Goal: Information Seeking & Learning: Learn about a topic

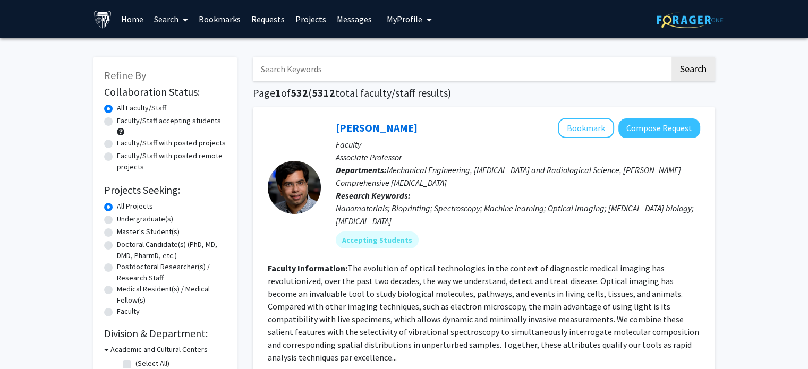
click at [107, 126] on div "Faculty/Staff accepting students" at bounding box center [165, 126] width 122 height 22
click at [117, 124] on label "Faculty/Staff accepting students" at bounding box center [169, 120] width 104 height 11
click at [117, 122] on input "Faculty/Staff accepting students" at bounding box center [120, 118] width 7 height 7
radio input "true"
click at [323, 70] on input "Search Keywords" at bounding box center [461, 69] width 417 height 24
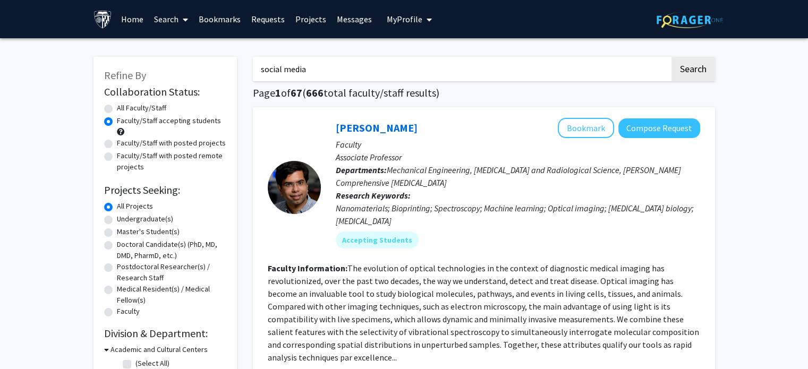
type input "social media"
click at [671, 57] on button "Search" at bounding box center [693, 69] width 44 height 24
radio input "true"
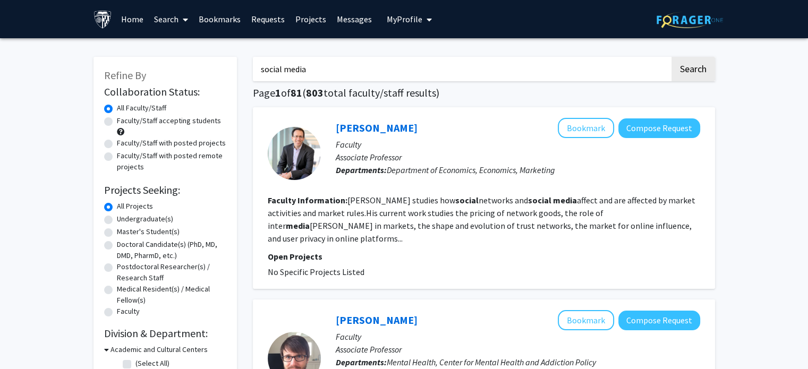
click at [117, 121] on label "Faculty/Staff accepting students" at bounding box center [169, 120] width 104 height 11
click at [117, 121] on input "Faculty/Staff accepting students" at bounding box center [120, 118] width 7 height 7
radio input "true"
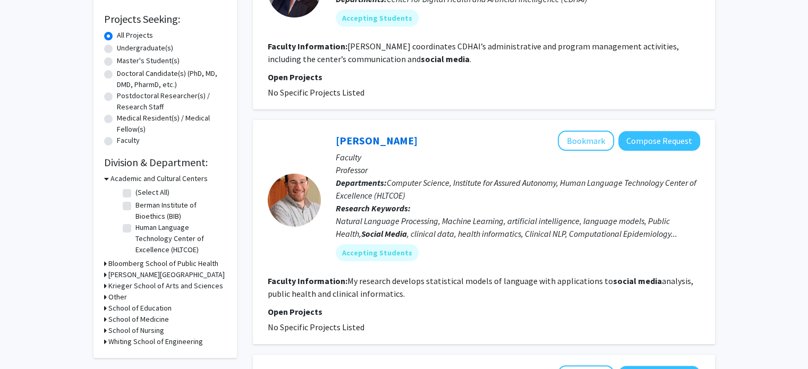
scroll to position [172, 0]
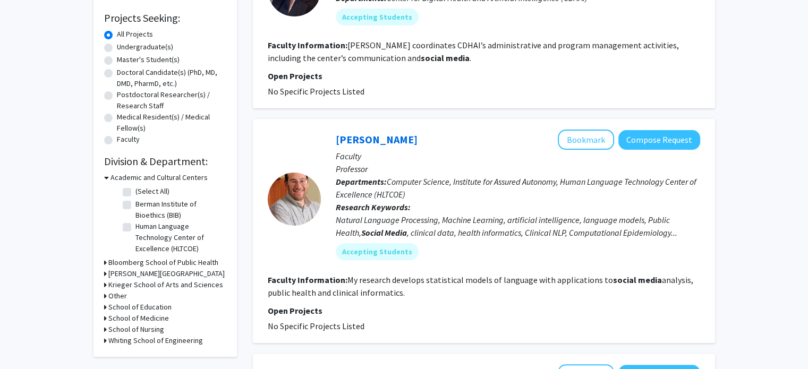
click at [130, 320] on h3 "School of Medicine" at bounding box center [138, 318] width 61 height 11
click at [127, 285] on h3 "Krieger School of Arts and Sciences" at bounding box center [165, 284] width 115 height 11
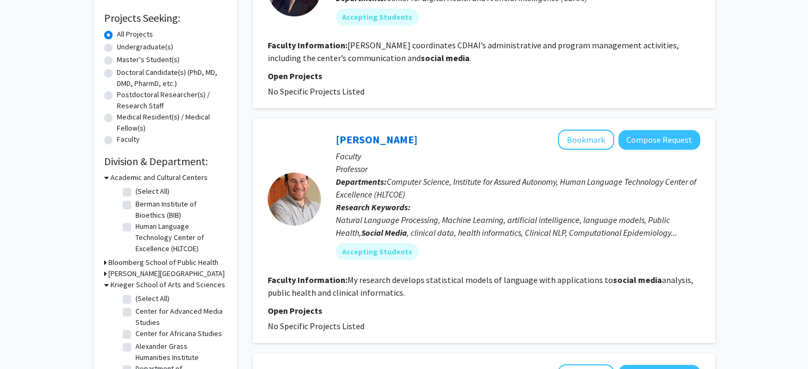
click at [135, 299] on label "(Select All)" at bounding box center [152, 298] width 34 height 11
click at [135, 299] on input "(Select All)" at bounding box center [138, 296] width 7 height 7
checkbox input "true"
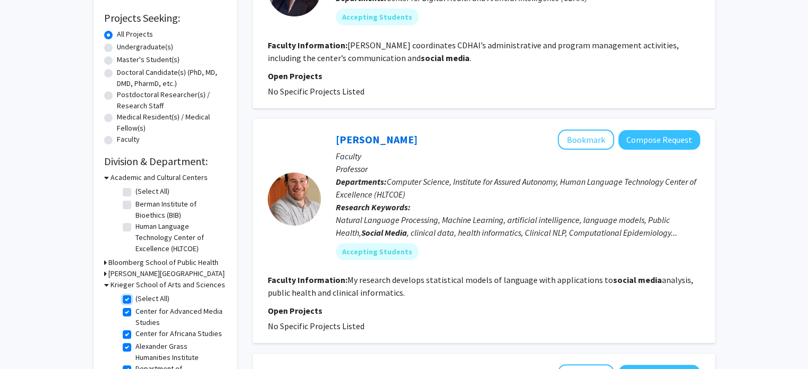
checkbox input "true"
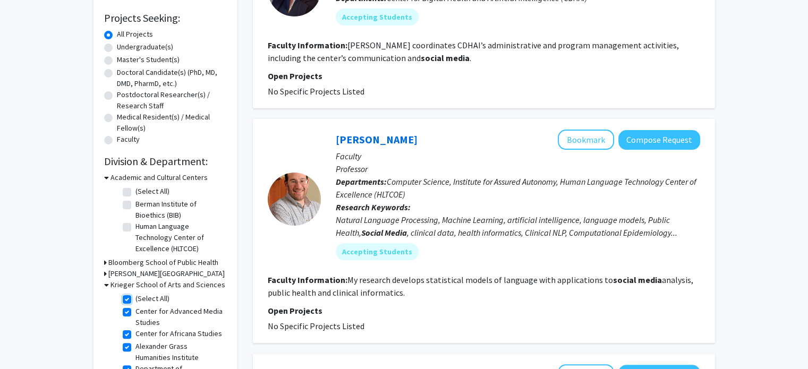
checkbox input "true"
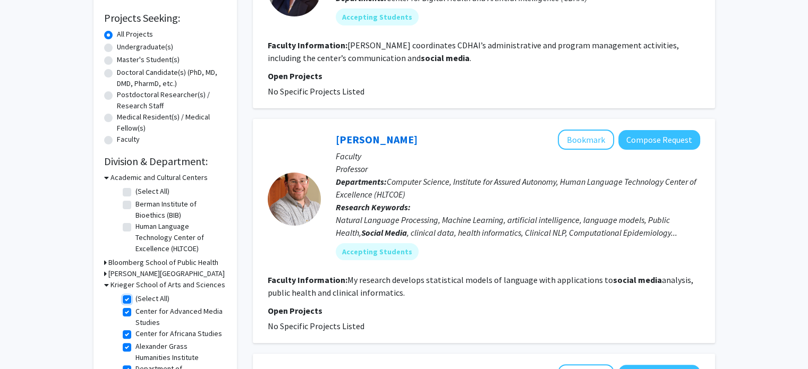
checkbox input "true"
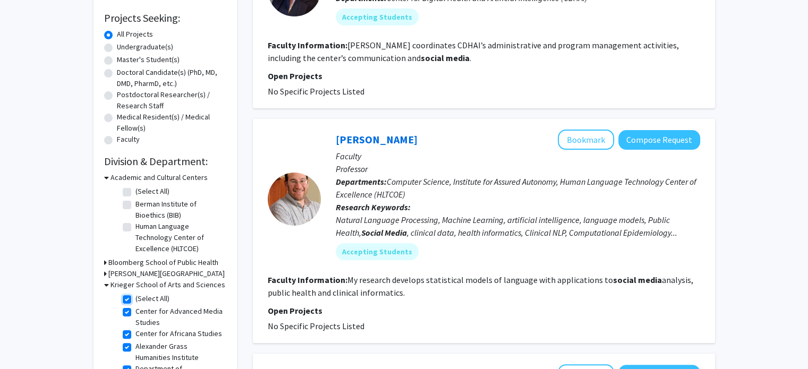
checkbox input "true"
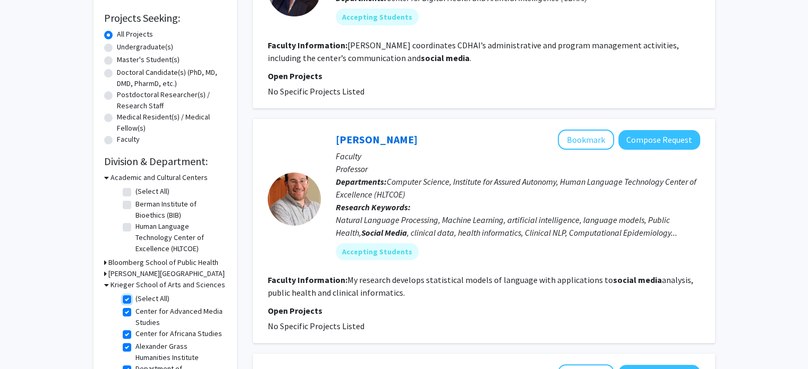
checkbox input "true"
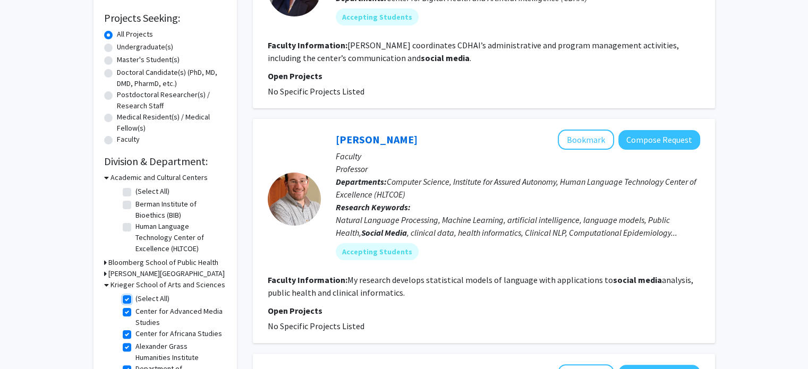
checkbox input "true"
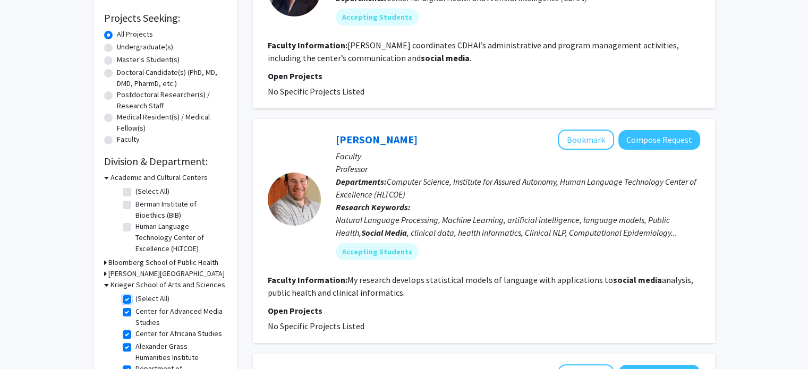
checkbox input "true"
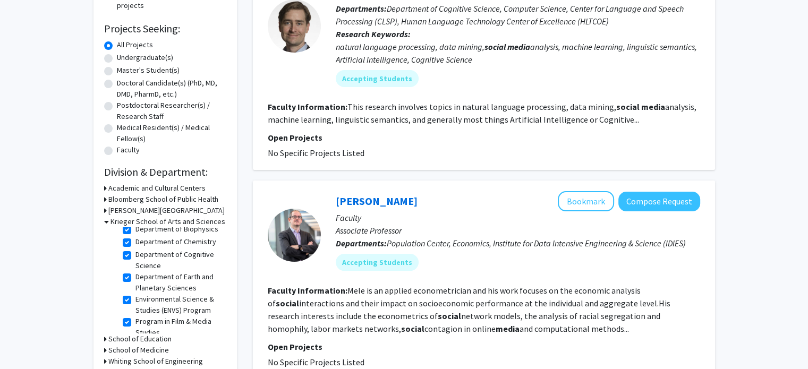
scroll to position [157, 0]
click at [130, 348] on h3 "School of Medicine" at bounding box center [138, 350] width 61 height 11
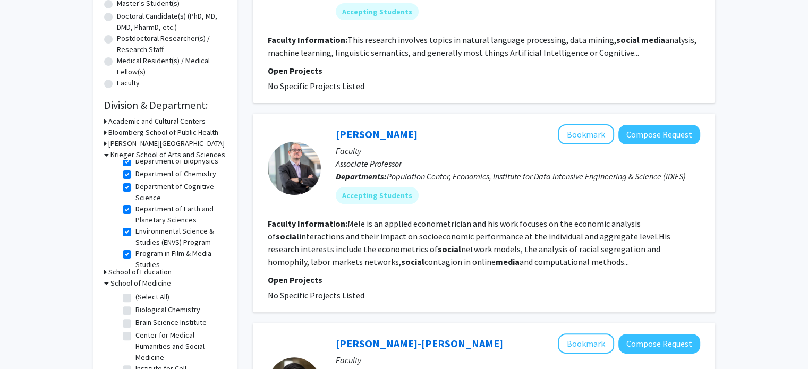
click at [135, 297] on label "(Select All)" at bounding box center [152, 297] width 34 height 11
click at [135, 297] on input "(Select All)" at bounding box center [138, 295] width 7 height 7
checkbox input "true"
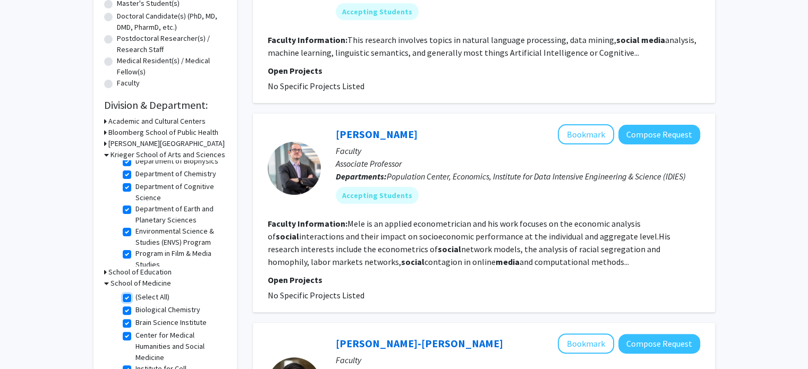
checkbox input "true"
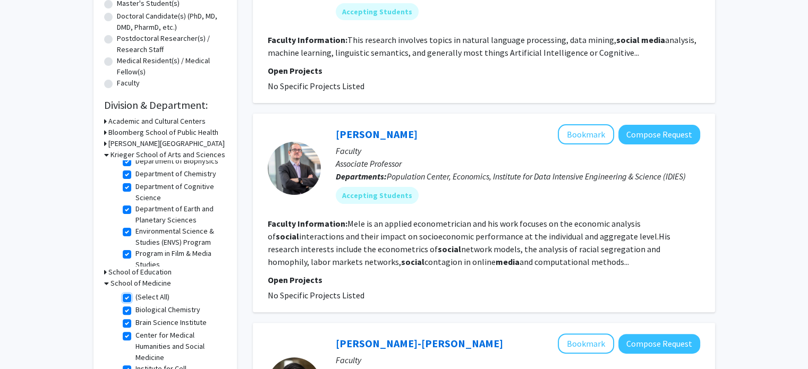
checkbox input "true"
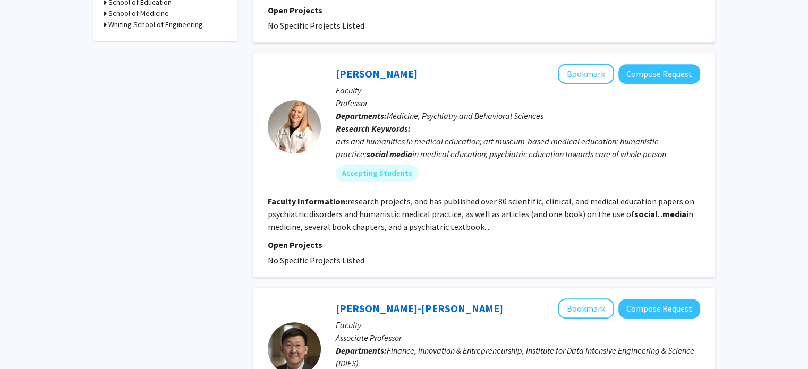
scroll to position [506, 0]
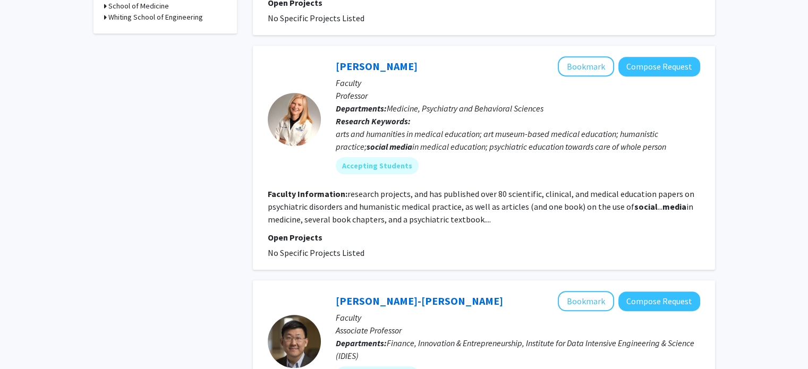
click at [483, 202] on fg-read-more "research projects, and has published over 80 scientific, clinical, and medical …" at bounding box center [481, 207] width 426 height 36
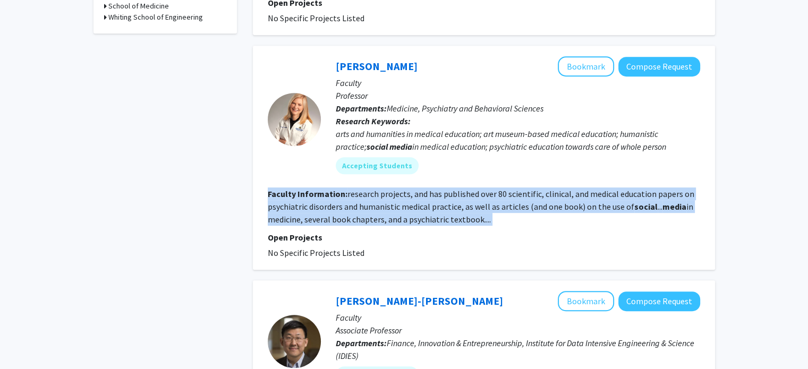
click at [483, 202] on fg-read-more "research projects, and has published over 80 scientific, clinical, and medical …" at bounding box center [481, 207] width 426 height 36
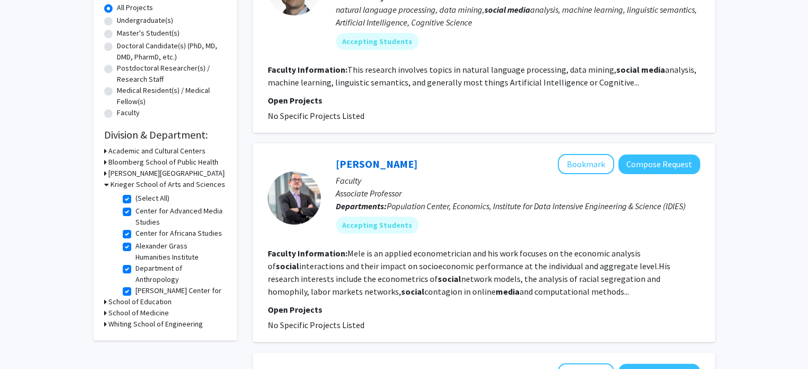
scroll to position [195, 0]
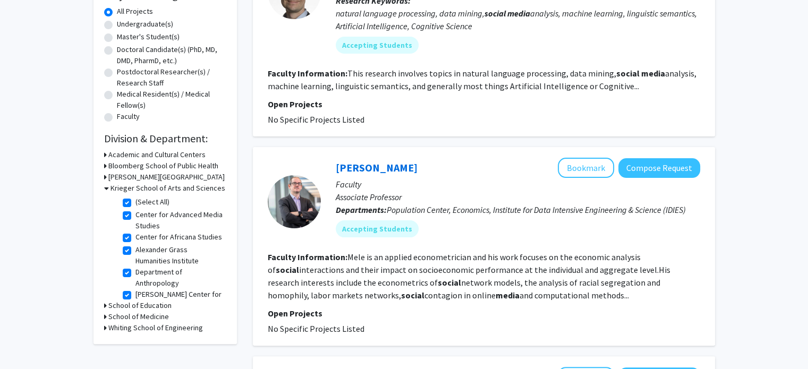
click at [135, 201] on label "(Select All)" at bounding box center [152, 201] width 34 height 11
click at [135, 201] on input "(Select All)" at bounding box center [138, 199] width 7 height 7
checkbox input "false"
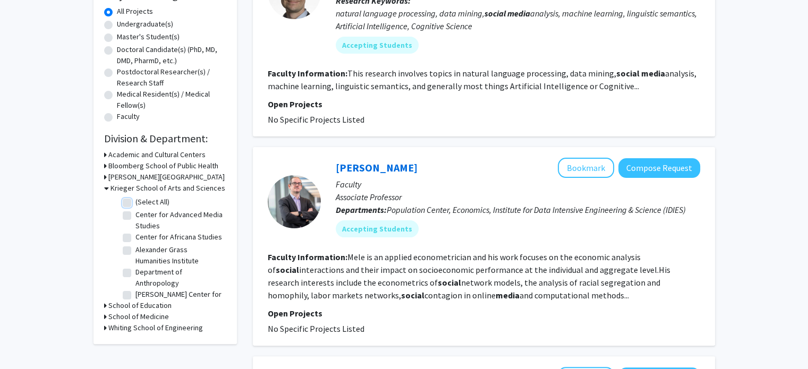
checkbox input "false"
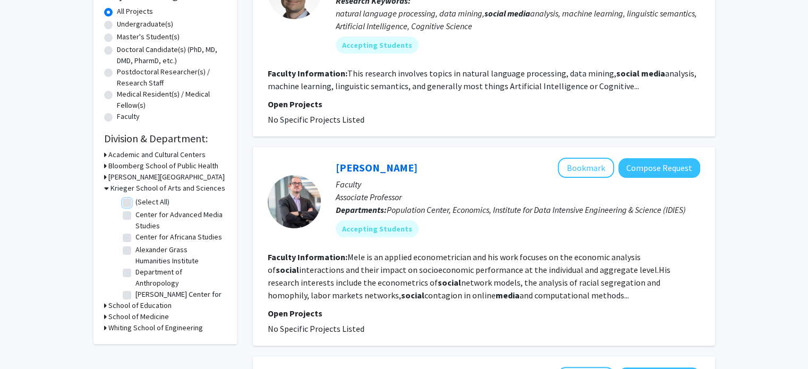
checkbox input "false"
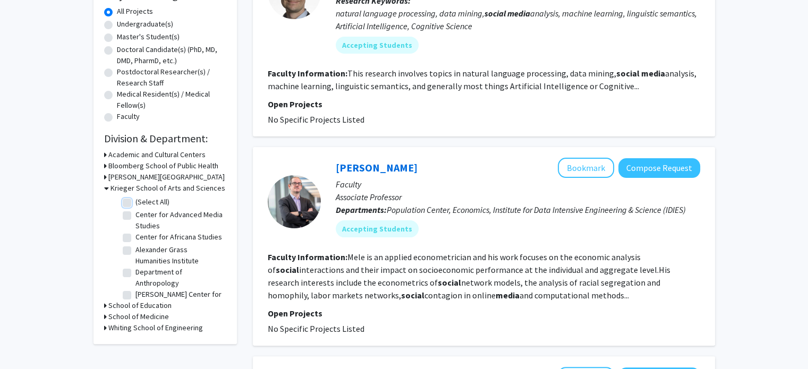
checkbox input "false"
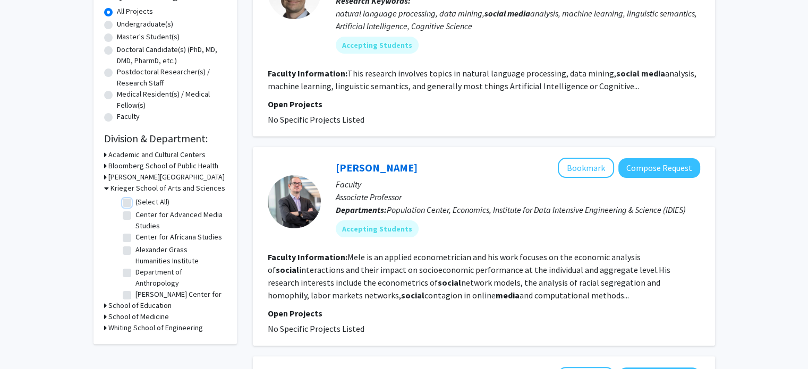
checkbox input "false"
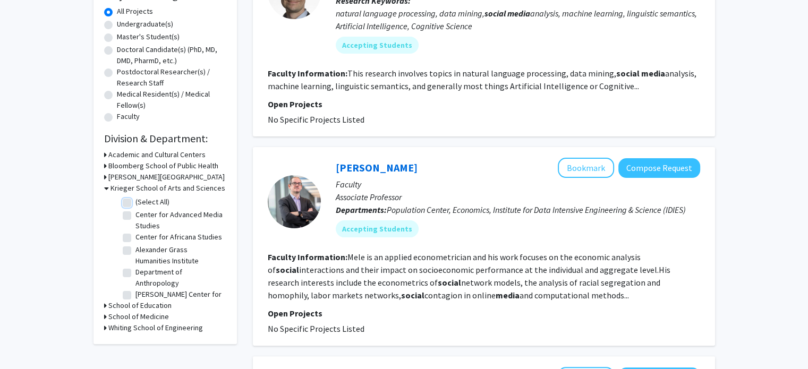
checkbox input "false"
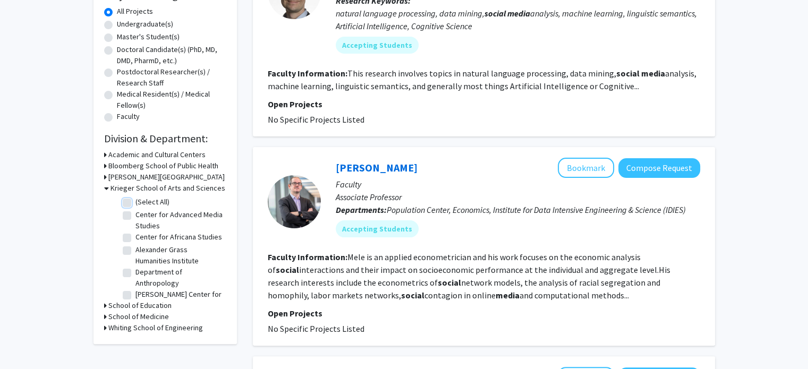
checkbox input "false"
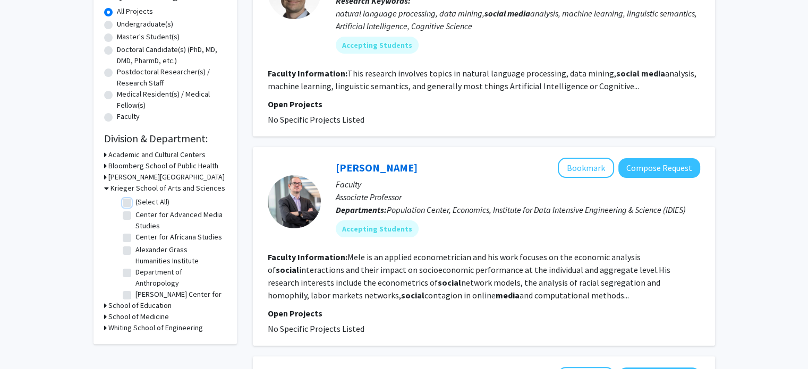
checkbox input "false"
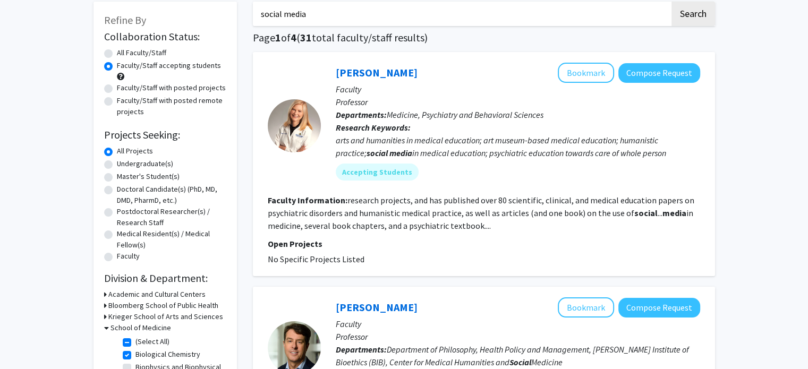
scroll to position [59, 0]
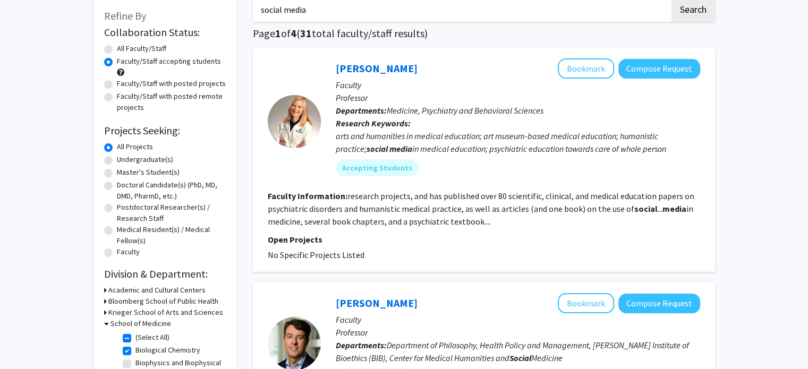
click at [442, 201] on section "Faculty Information: research projects, and has published over 80 scientific, c…" at bounding box center [484, 209] width 432 height 38
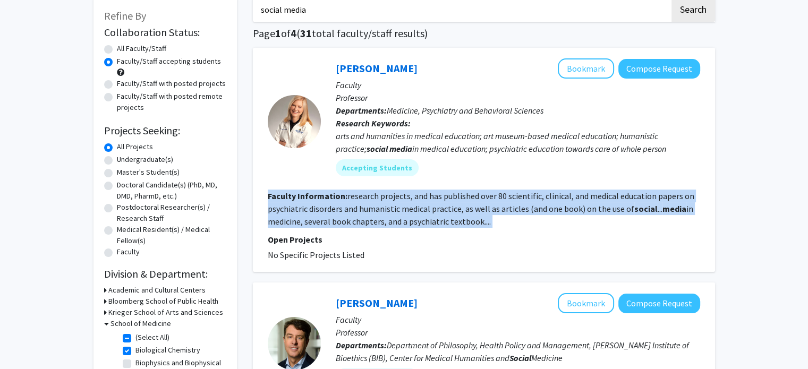
click at [442, 201] on section "Faculty Information: research projects, and has published over 80 scientific, c…" at bounding box center [484, 209] width 432 height 38
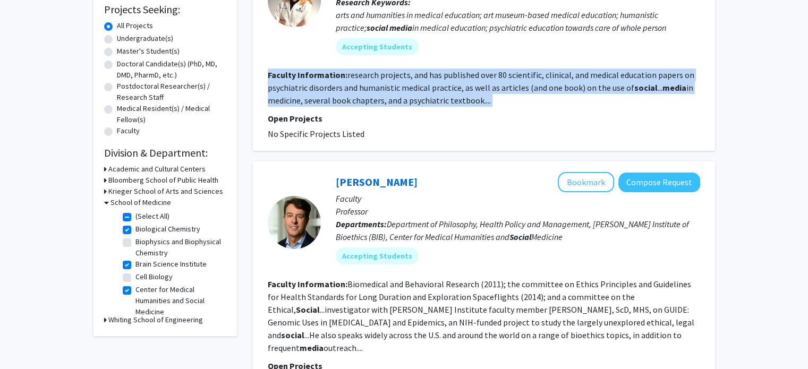
scroll to position [0, 0]
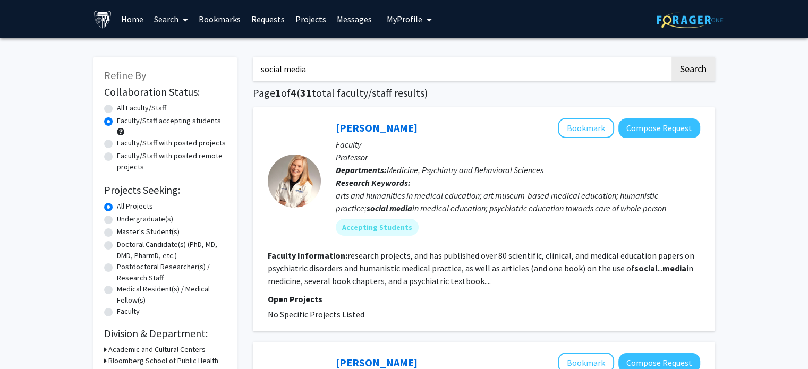
click at [329, 70] on input "social media" at bounding box center [461, 69] width 417 height 24
type input "[MEDICAL_DATA]"
click at [671, 57] on button "Search" at bounding box center [693, 69] width 44 height 24
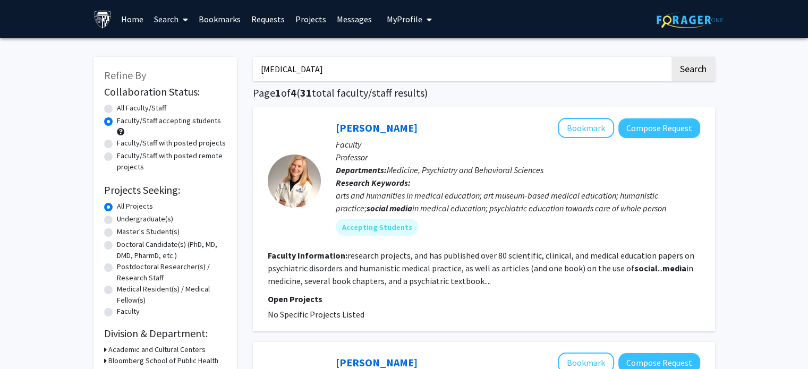
radio input "true"
checkbox input "false"
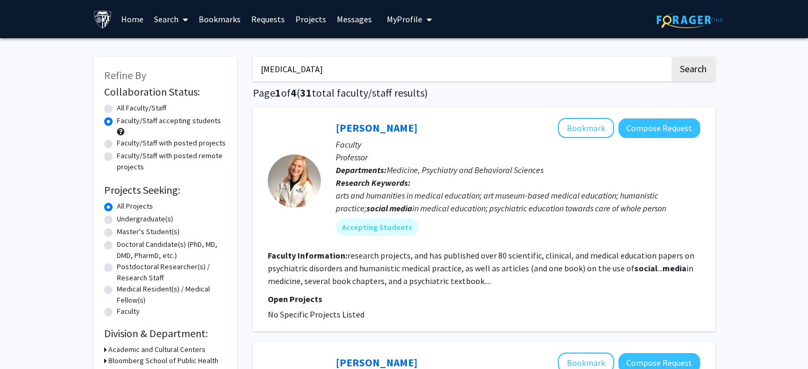
checkbox input "false"
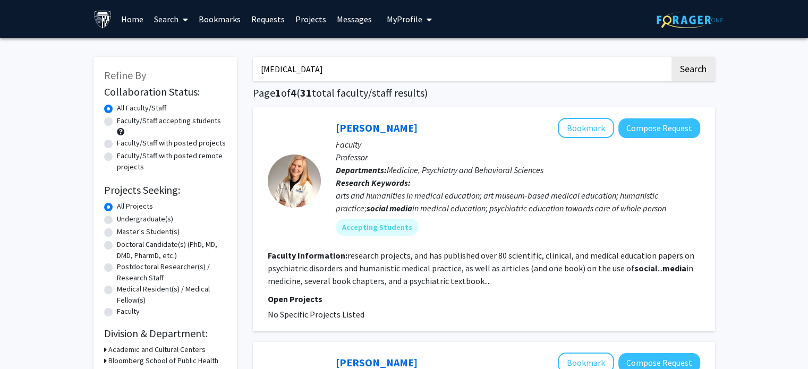
checkbox input "false"
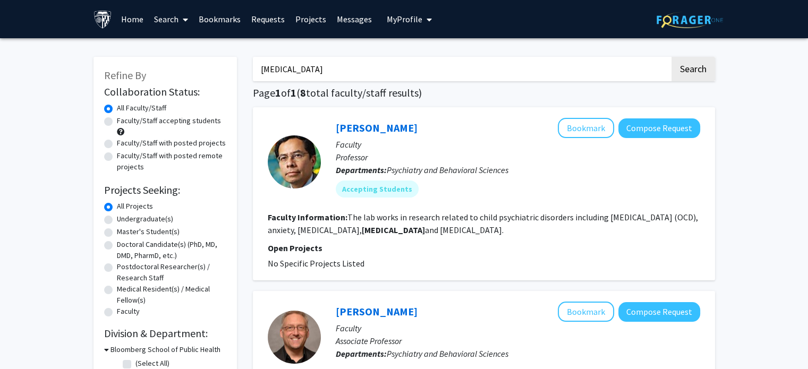
click at [359, 216] on fg-read-more "The lab works in research related to child psychiatric disorders including [MED…" at bounding box center [483, 223] width 430 height 23
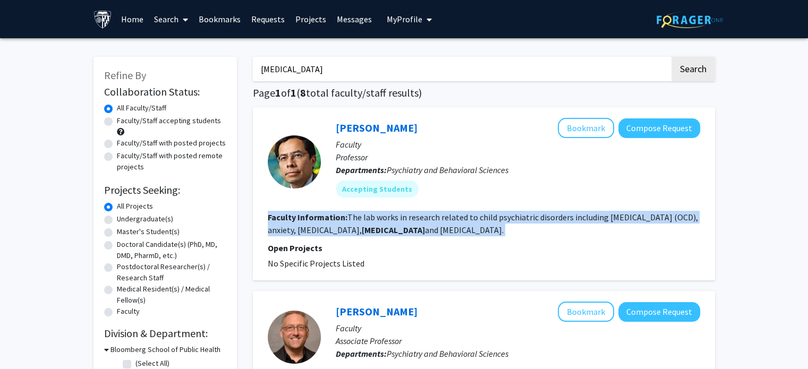
click at [359, 216] on fg-read-more "The lab works in research related to child psychiatric disorders including [MED…" at bounding box center [483, 223] width 430 height 23
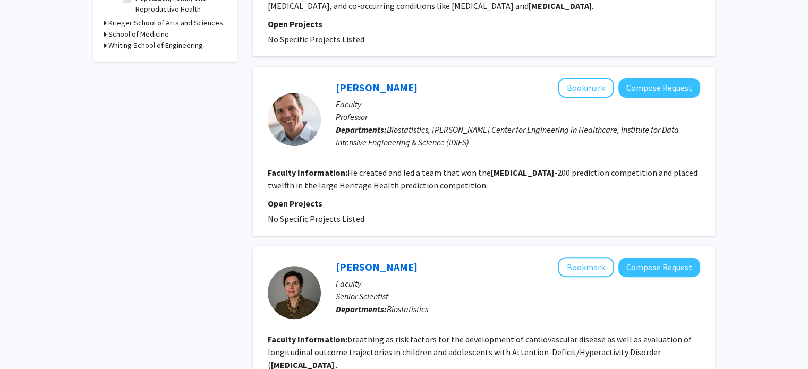
scroll to position [503, 0]
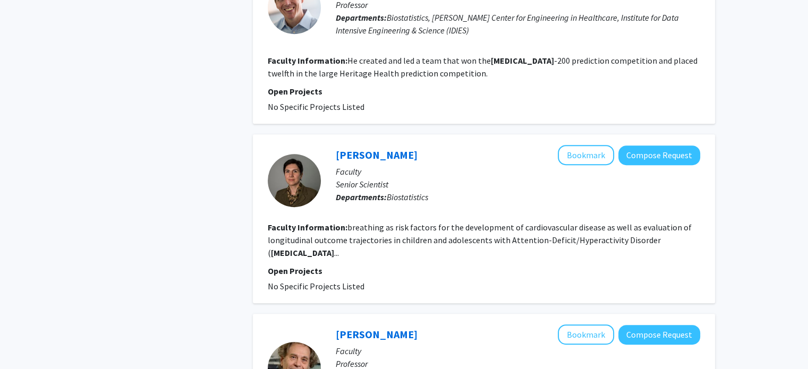
click at [391, 230] on fg-read-more "breathing as risk factors for the development of cardiovascular disease as well…" at bounding box center [480, 240] width 424 height 36
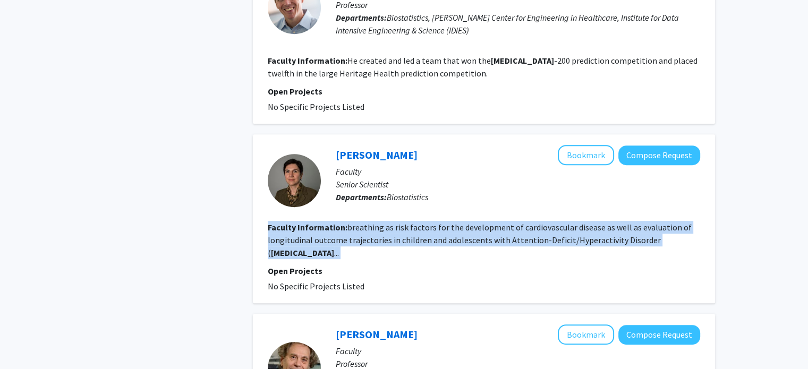
click at [391, 230] on fg-read-more "breathing as risk factors for the development of cardiovascular disease as well…" at bounding box center [480, 240] width 424 height 36
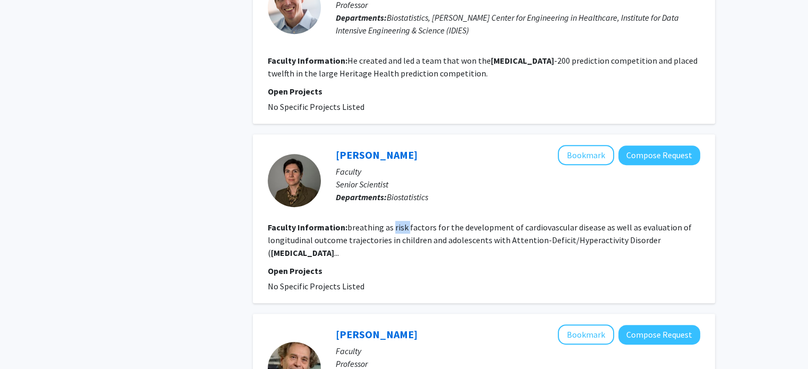
click at [391, 230] on fg-read-more "breathing as risk factors for the development of cardiovascular disease as well…" at bounding box center [480, 240] width 424 height 36
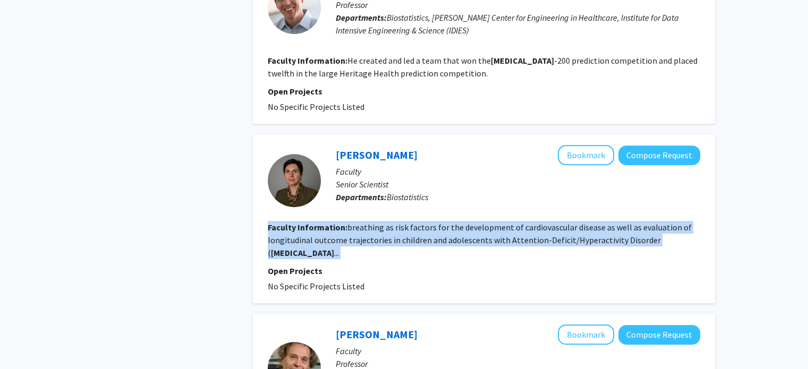
click at [391, 230] on fg-read-more "breathing as risk factors for the development of cardiovascular disease as well…" at bounding box center [480, 240] width 424 height 36
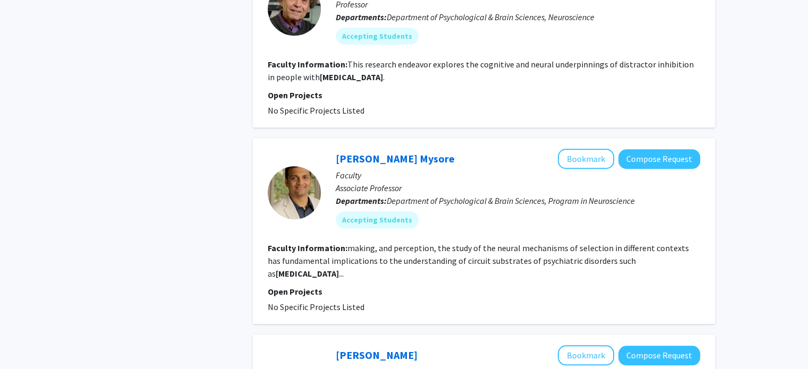
scroll to position [862, 0]
click at [401, 225] on fg-search-faculty "[PERSON_NAME] Mysore Bookmark Compose Request Faculty Associate Professor Depar…" at bounding box center [484, 231] width 432 height 165
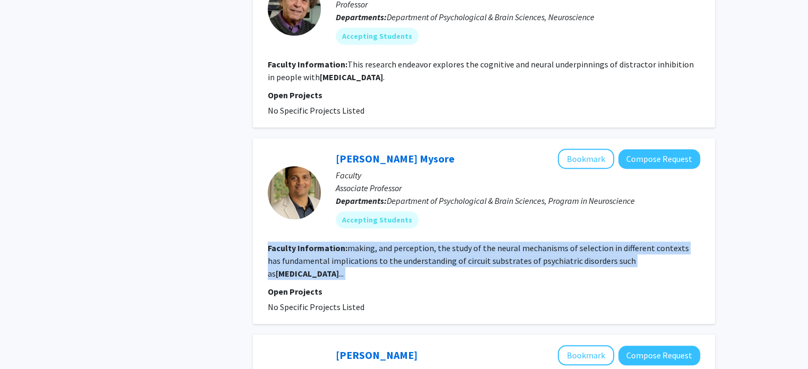
click at [401, 225] on fg-search-faculty "[PERSON_NAME] Mysore Bookmark Compose Request Faculty Associate Professor Depar…" at bounding box center [484, 231] width 432 height 165
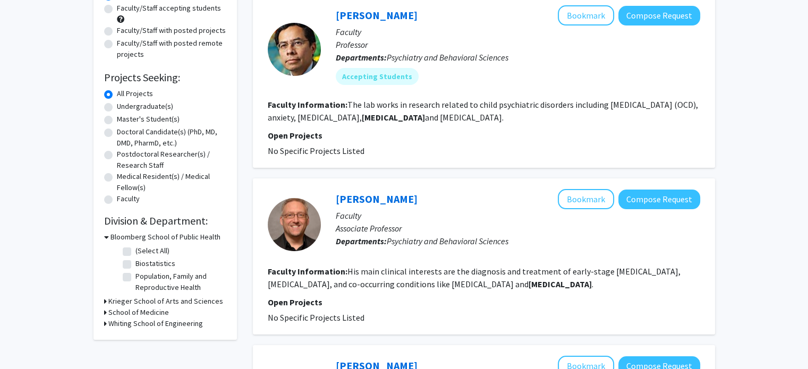
scroll to position [0, 0]
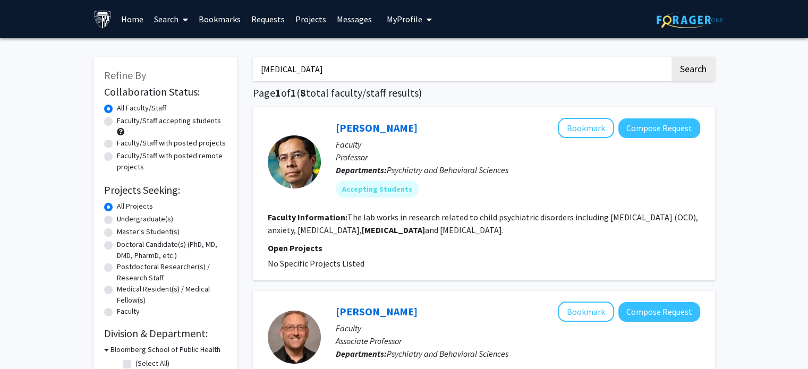
click at [397, 64] on input "[MEDICAL_DATA]" at bounding box center [461, 69] width 417 height 24
type input "height"
click at [671, 57] on button "Search" at bounding box center [693, 69] width 44 height 24
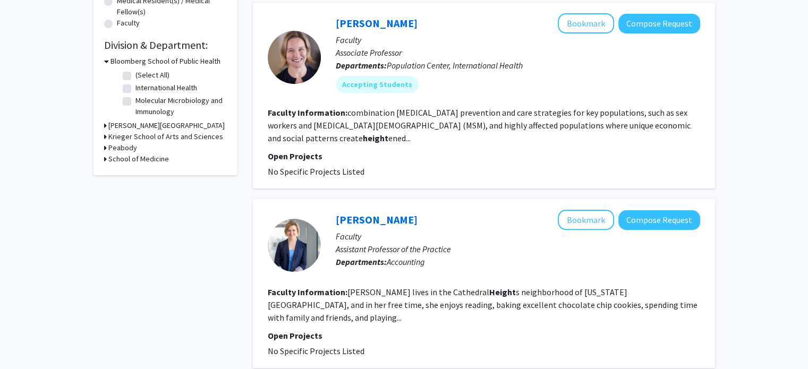
scroll to position [289, 0]
